Goal: Task Accomplishment & Management: Use online tool/utility

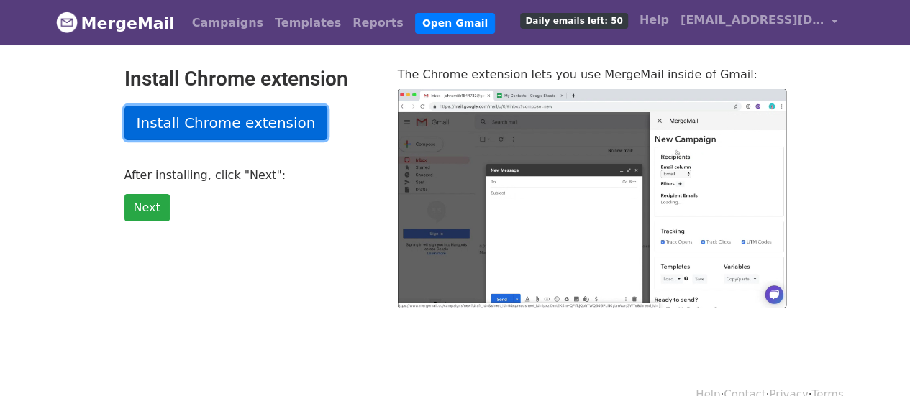
click at [226, 123] on link "Install Chrome extension" at bounding box center [226, 123] width 204 height 35
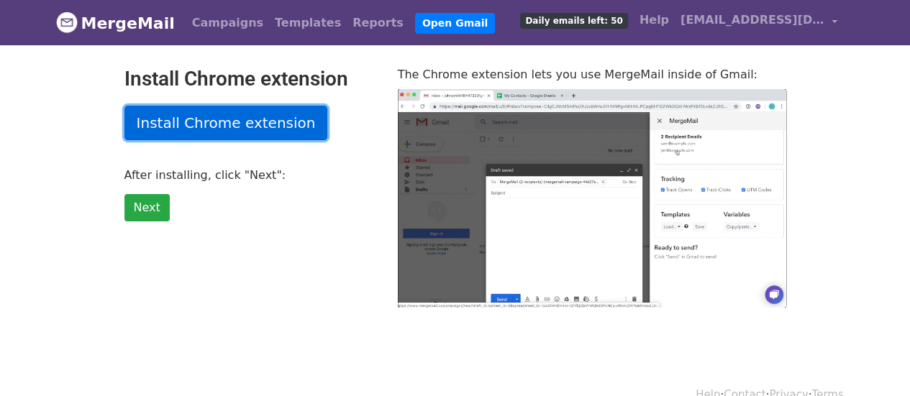
type input "10.9"
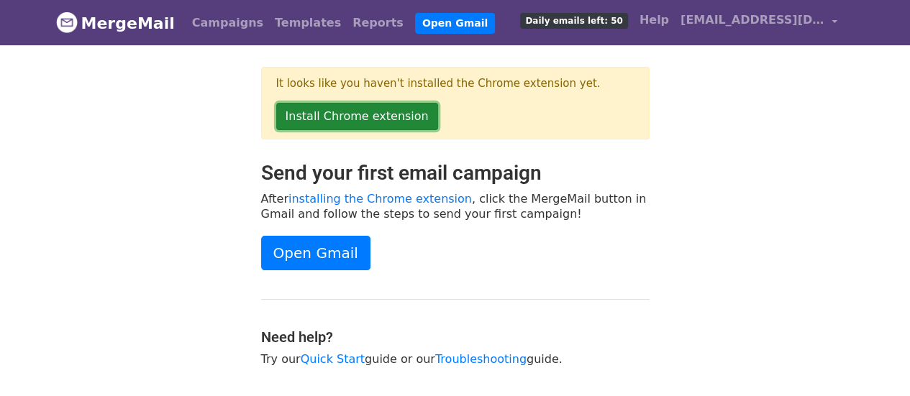
click at [380, 119] on link "Install Chrome extension" at bounding box center [357, 116] width 162 height 27
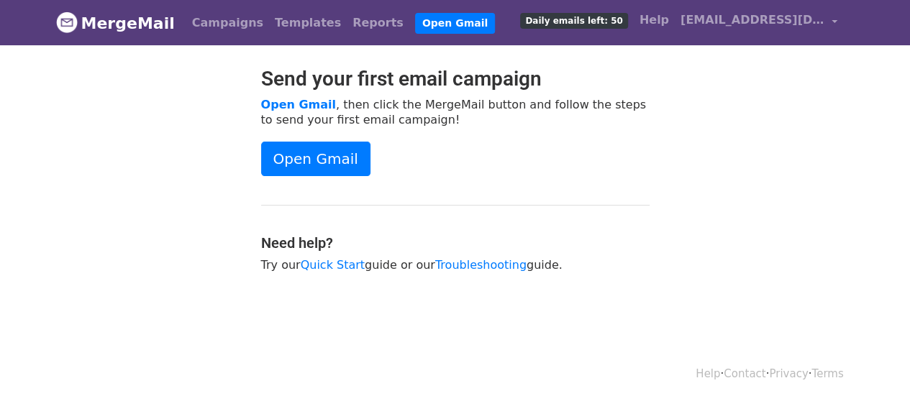
click at [627, 18] on span "Daily emails left: 50" at bounding box center [573, 21] width 107 height 16
